Goal: Task Accomplishment & Management: Manage account settings

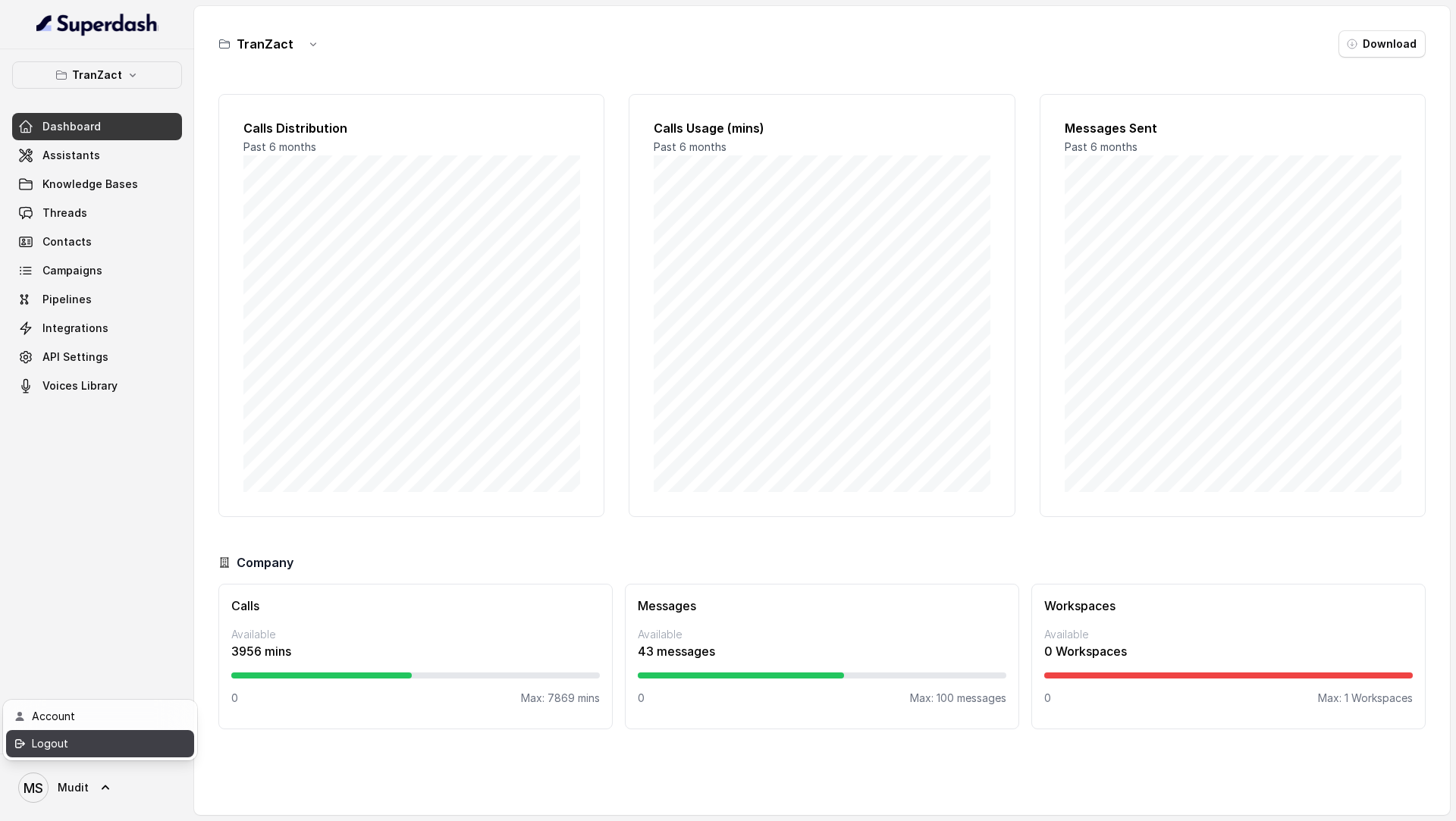
click at [92, 744] on div "Logout" at bounding box center [96, 744] width 129 height 18
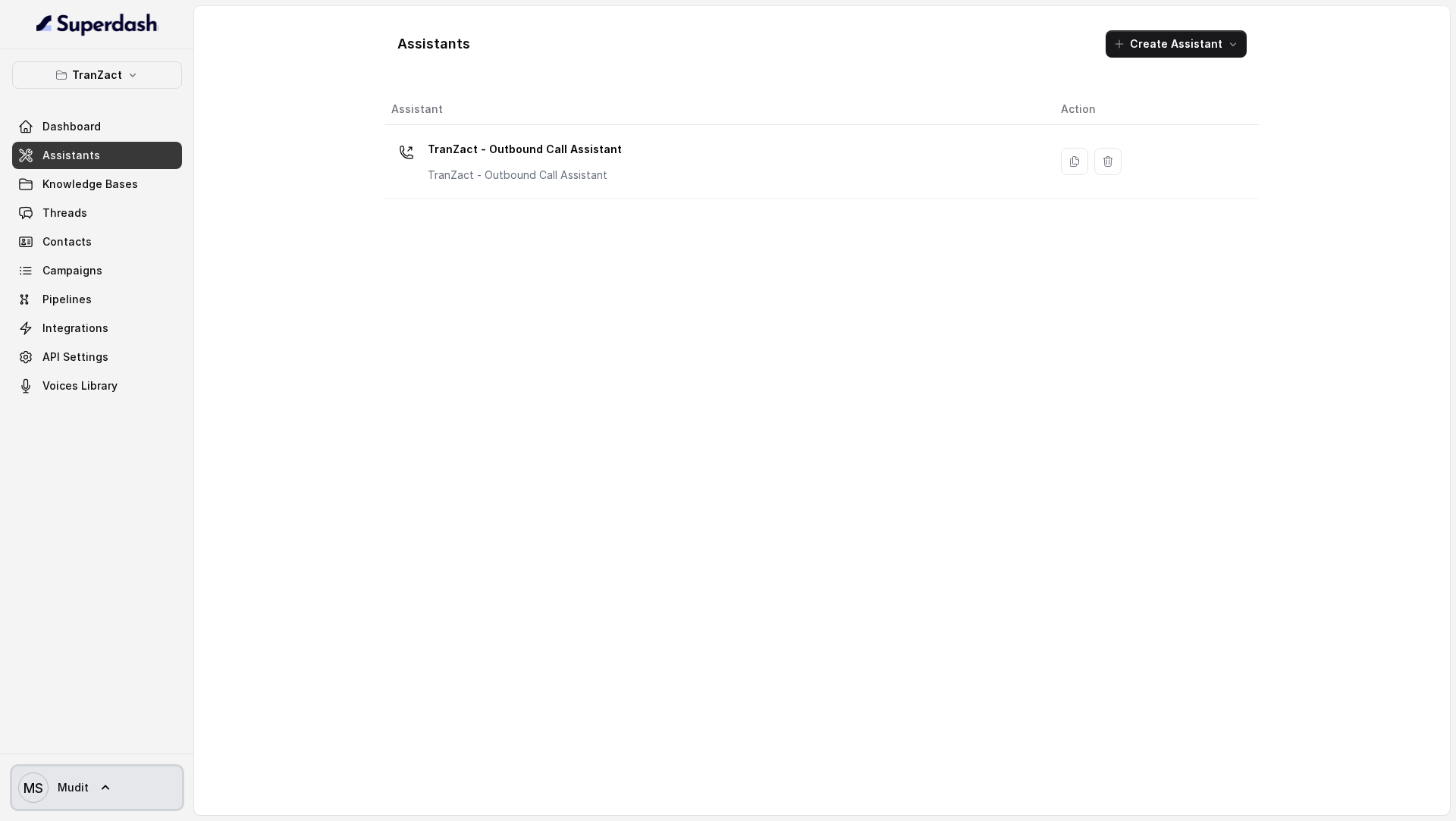
click at [85, 775] on span "[PERSON_NAME]" at bounding box center [53, 787] width 71 height 30
click at [98, 751] on div "Logout" at bounding box center [96, 744] width 129 height 18
